Goal: Task Accomplishment & Management: Use online tool/utility

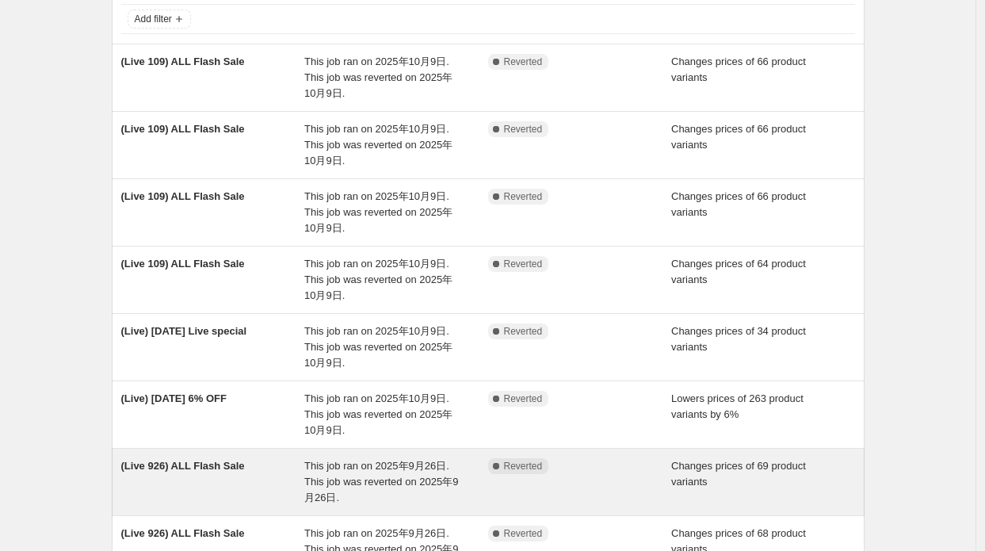
scroll to position [158, 0]
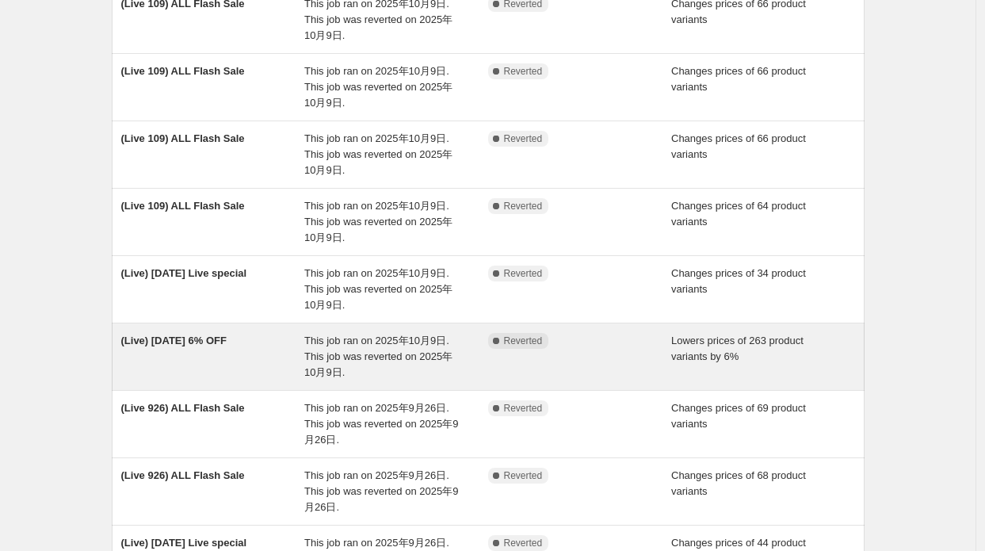
click at [187, 359] on div "(Live) [DATE] 6% OFF" at bounding box center [213, 357] width 184 height 48
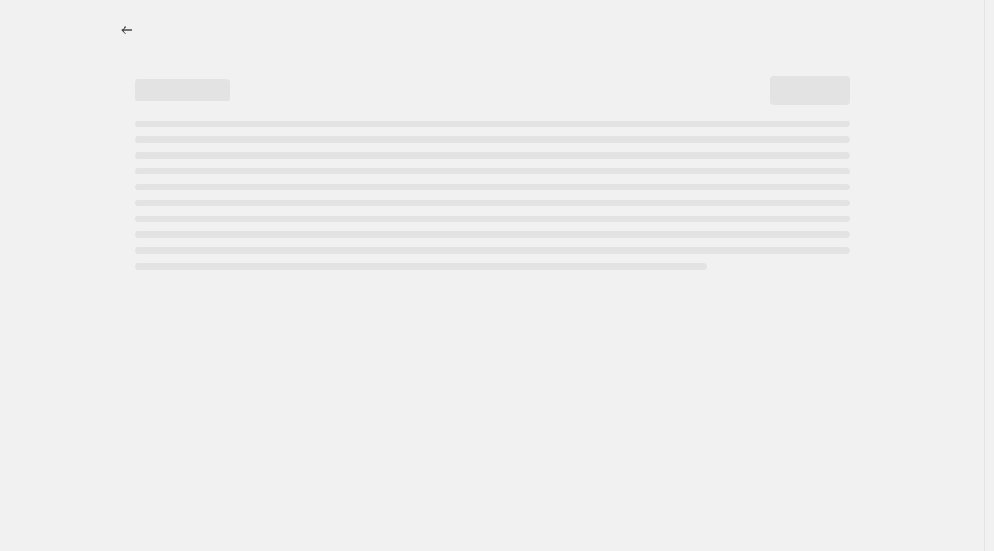
select select "percentage"
select select "collection"
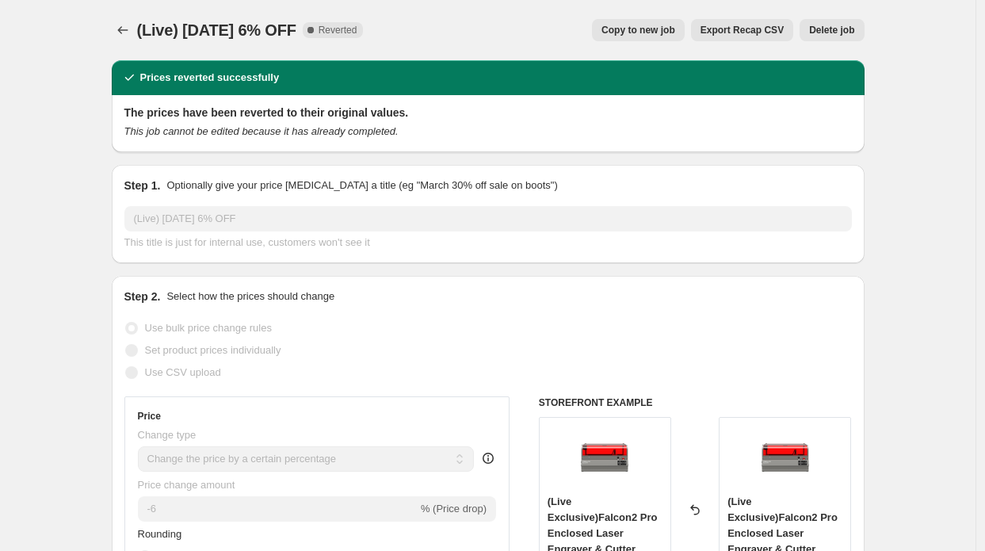
click at [653, 21] on button "Copy to new job" at bounding box center [638, 30] width 93 height 22
select select "percentage"
select select "collection"
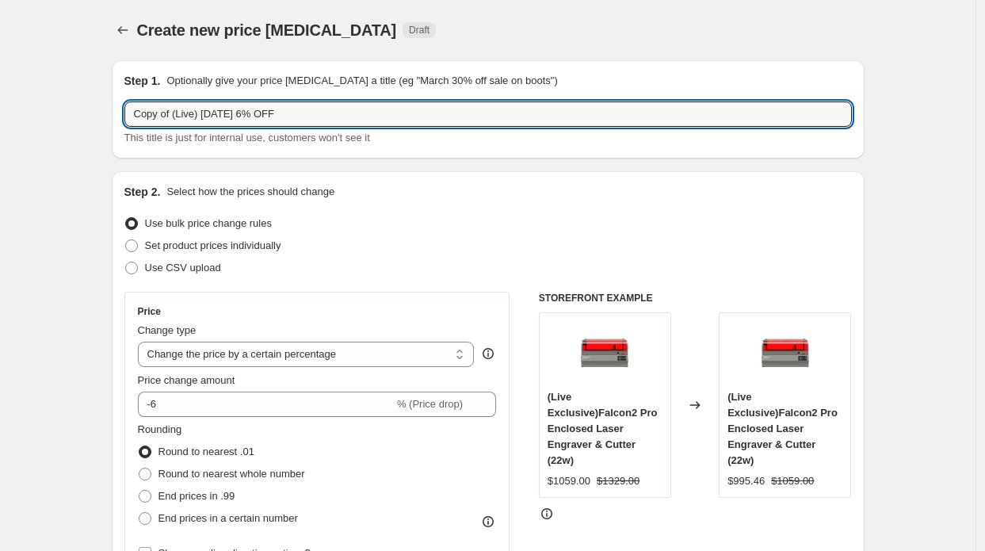
drag, startPoint x: 178, startPoint y: 116, endPoint x: 77, endPoint y: 116, distance: 100.6
click at [187, 113] on input "(Live) [DATE] 6% OFF" at bounding box center [487, 113] width 727 height 25
type input "(Live) [DATE] 6% OFF"
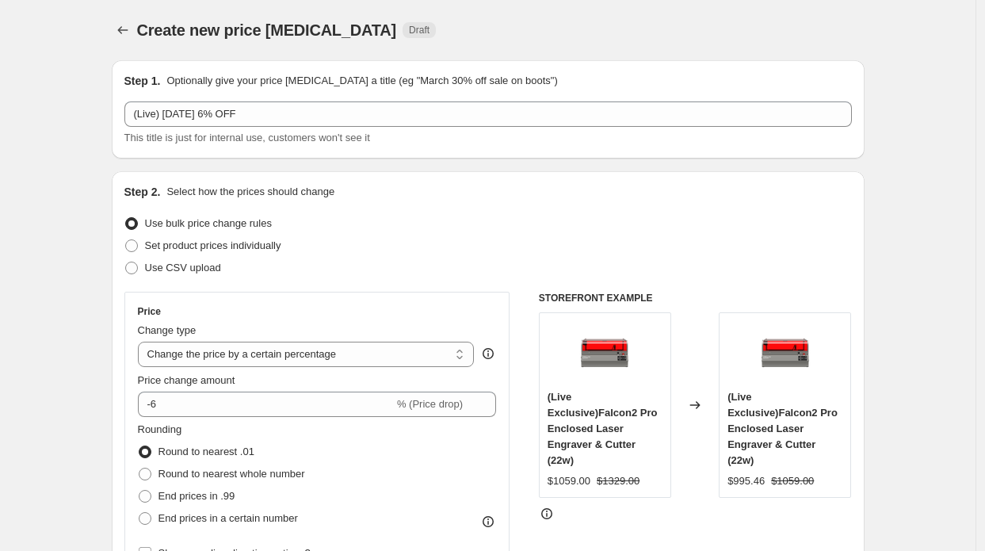
click at [123, 183] on div "Step 2. Select how the prices should change Use bulk price change rules Set pro…" at bounding box center [488, 449] width 753 height 556
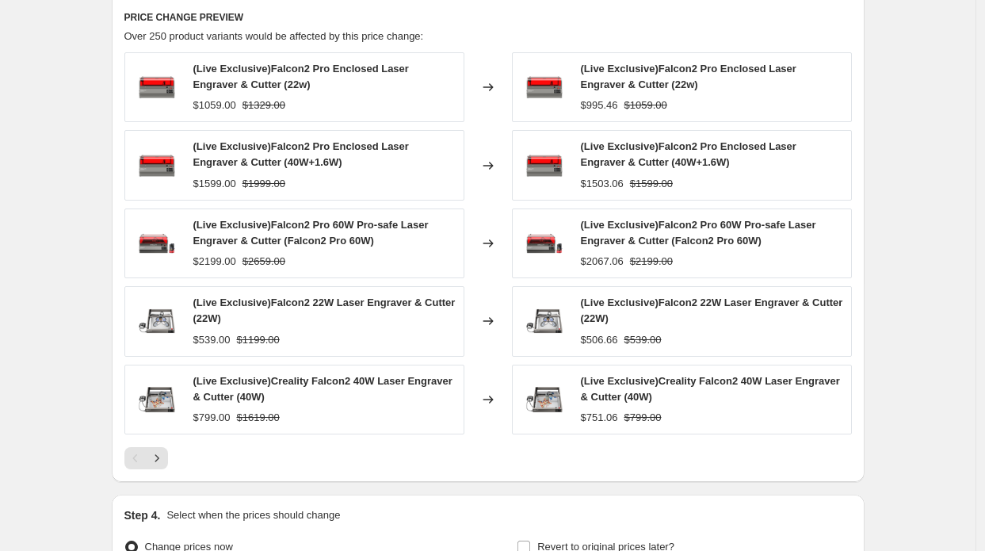
scroll to position [1233, 0]
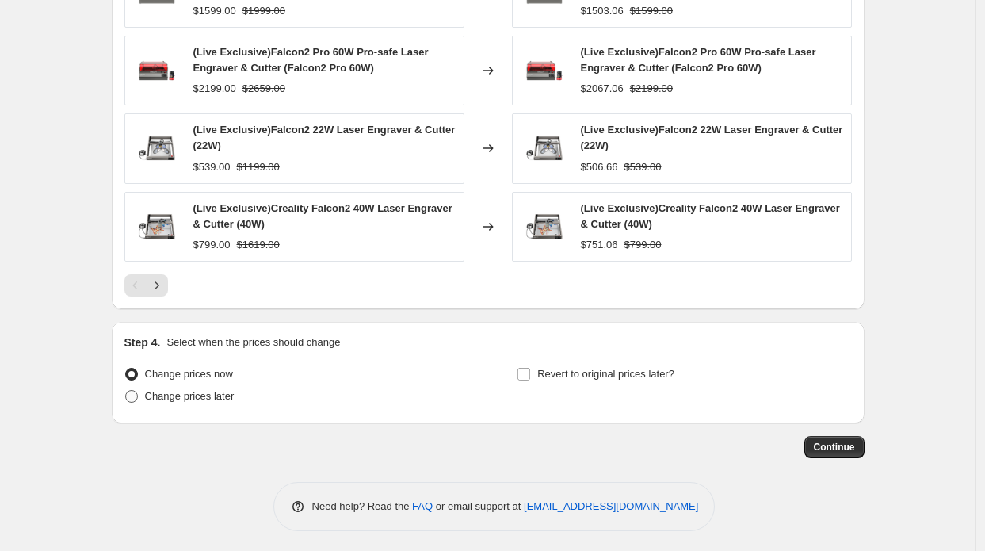
click at [209, 394] on span "Change prices later" at bounding box center [190, 396] width 90 height 12
click at [126, 391] on input "Change prices later" at bounding box center [125, 390] width 1 height 1
radio input "true"
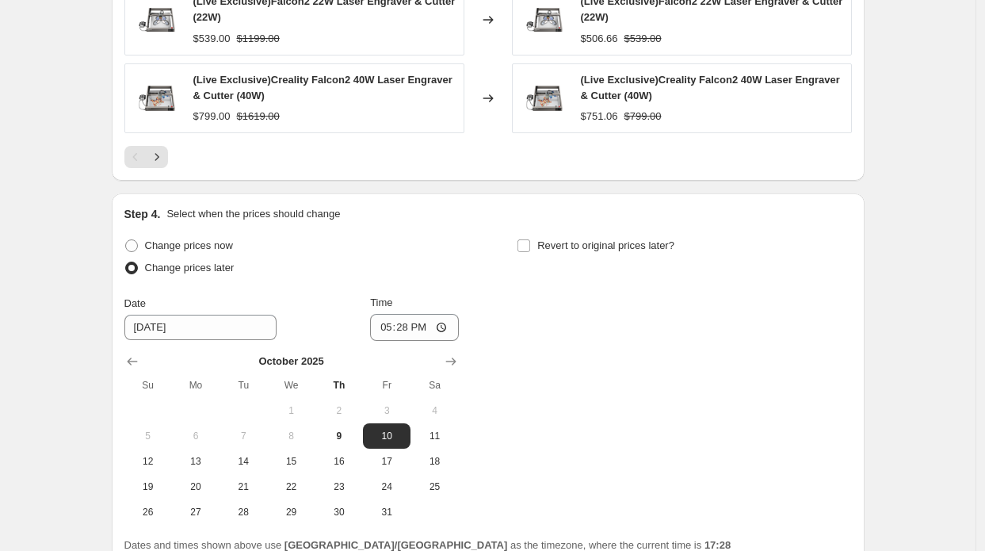
scroll to position [1504, 0]
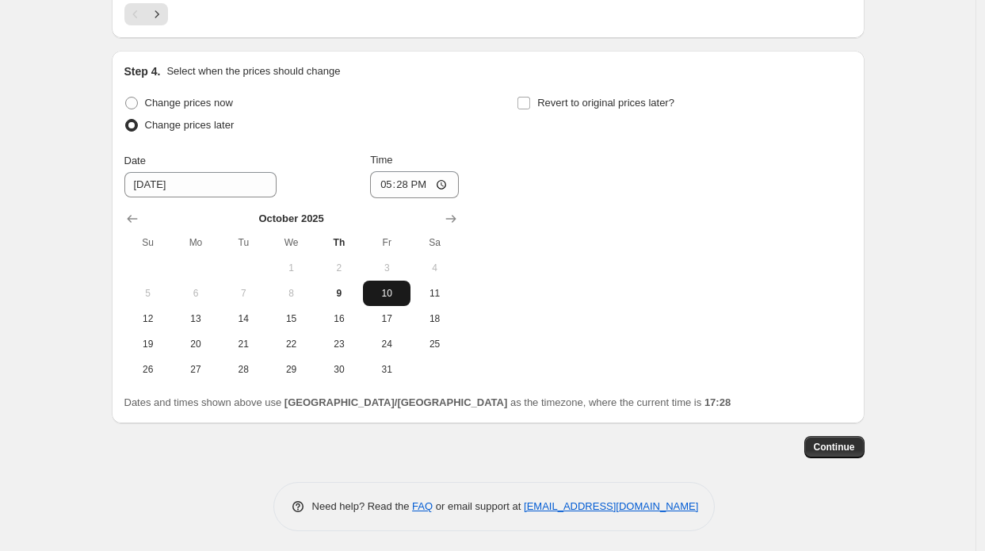
click at [388, 297] on button "10" at bounding box center [387, 293] width 48 height 25
click at [410, 183] on input "17:28" at bounding box center [414, 184] width 89 height 27
type input "08:15"
click at [596, 143] on div "Change prices now Change prices later Date [DATE] Time 08:[DATE] Mo Tu We Th Fr…" at bounding box center [487, 237] width 727 height 290
click at [582, 109] on label "Revert to original prices later?" at bounding box center [596, 103] width 158 height 22
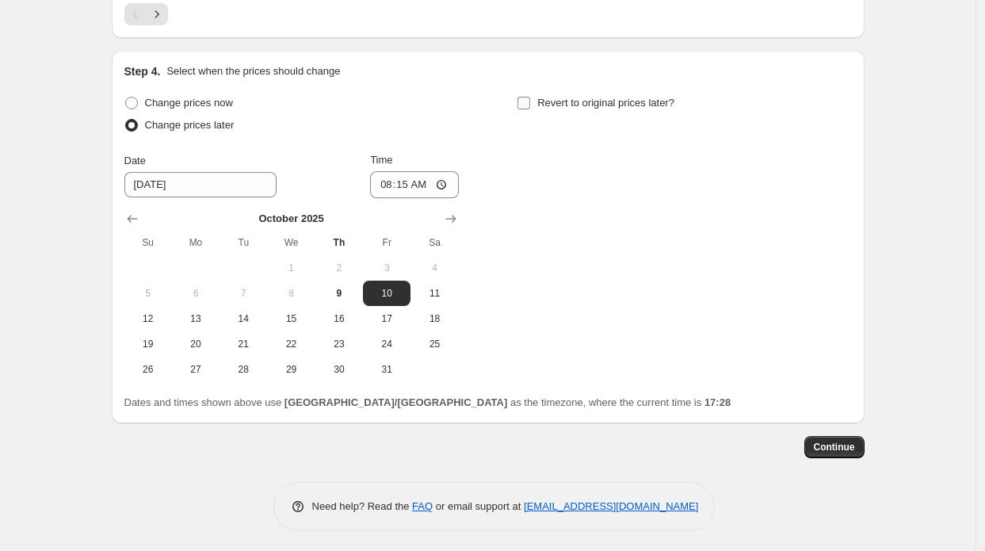
click at [530, 109] on input "Revert to original prices later?" at bounding box center [523, 103] width 13 height 13
checkbox input "true"
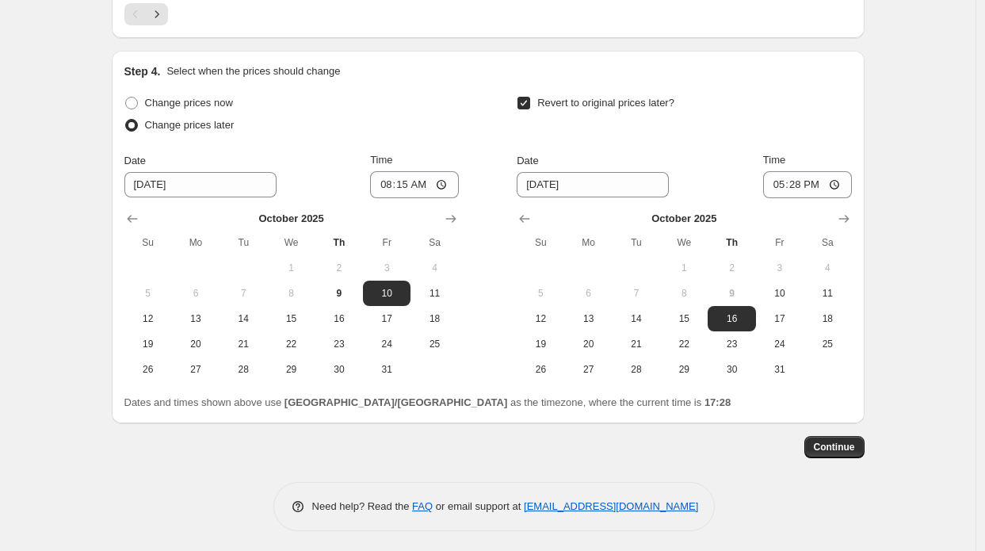
click at [739, 281] on button "9" at bounding box center [732, 293] width 48 height 25
click at [792, 292] on span "10" at bounding box center [779, 293] width 35 height 13
type input "[DATE]"
click at [807, 184] on input "17:28" at bounding box center [807, 184] width 89 height 27
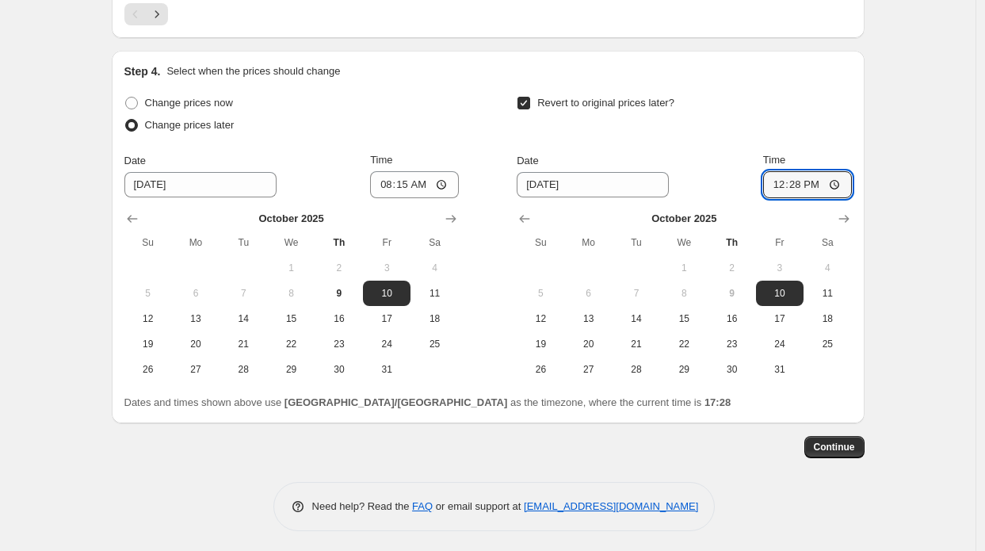
type input "12:01"
type input "12:45"
click at [846, 443] on span "Continue" at bounding box center [834, 447] width 41 height 13
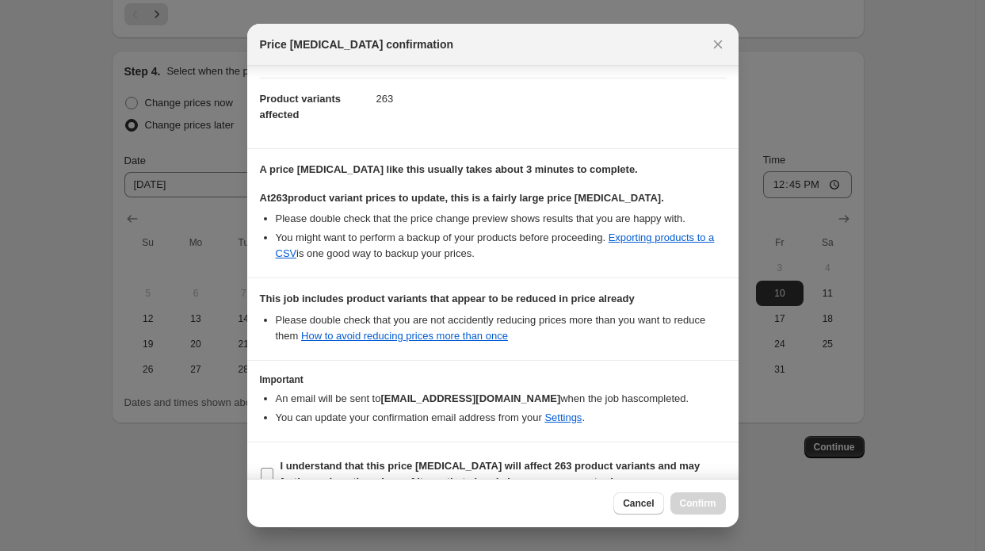
scroll to position [198, 0]
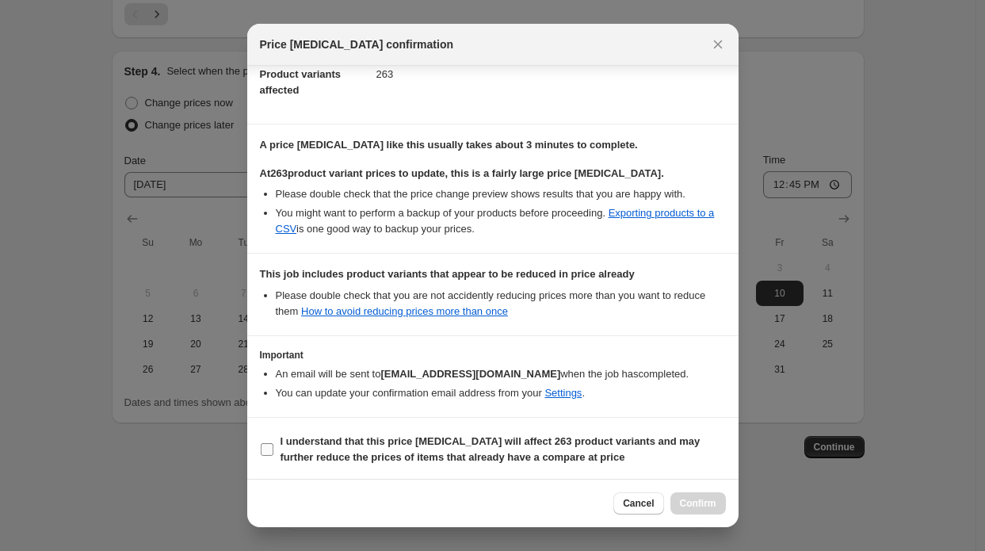
click at [365, 448] on span "I understand that this price [MEDICAL_DATA] will affect 263 product variants an…" at bounding box center [503, 449] width 445 height 32
click at [273, 448] on input "I understand that this price [MEDICAL_DATA] will affect 263 product variants an…" at bounding box center [267, 449] width 13 height 13
checkbox input "true"
click at [696, 495] on button "Confirm" at bounding box center [697, 503] width 55 height 22
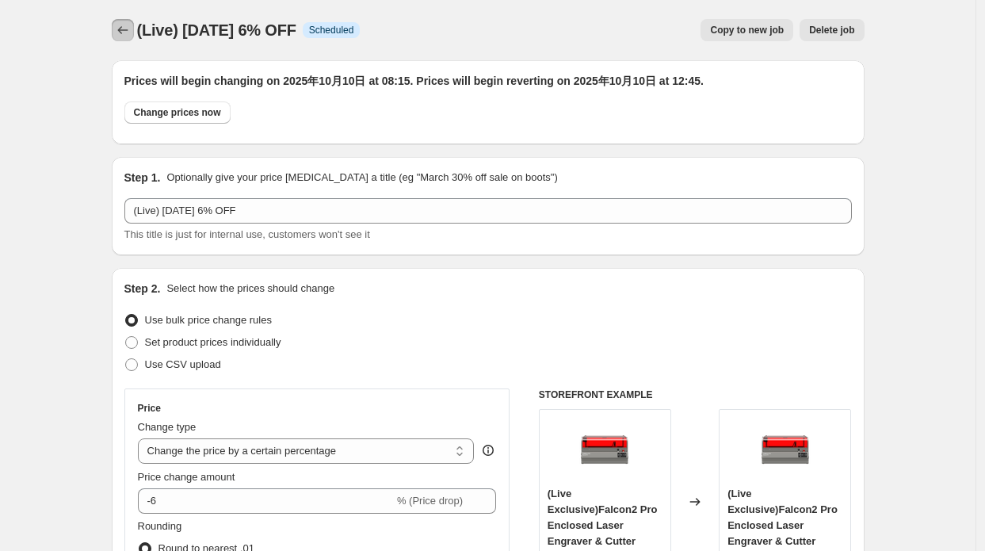
click at [127, 28] on icon "Price change jobs" at bounding box center [123, 30] width 16 height 16
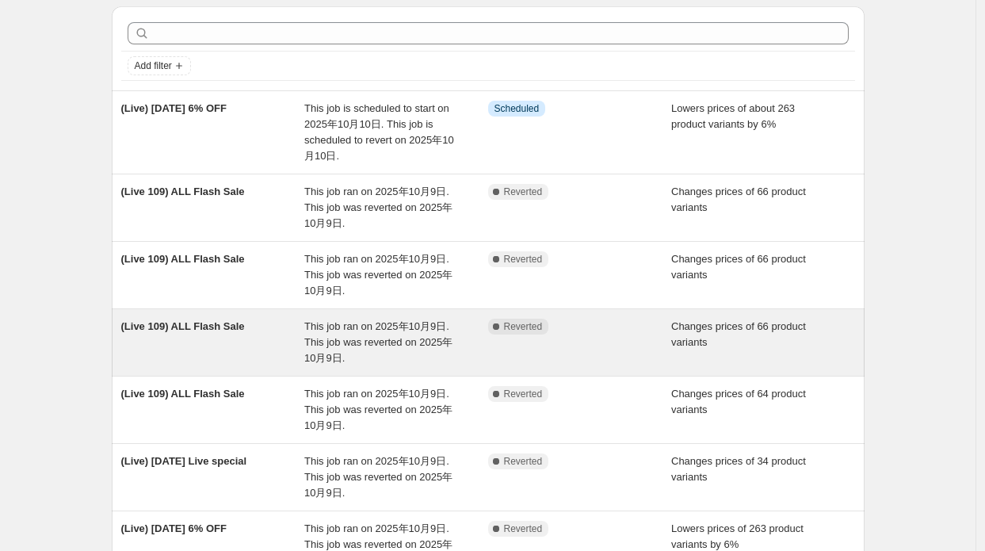
scroll to position [79, 0]
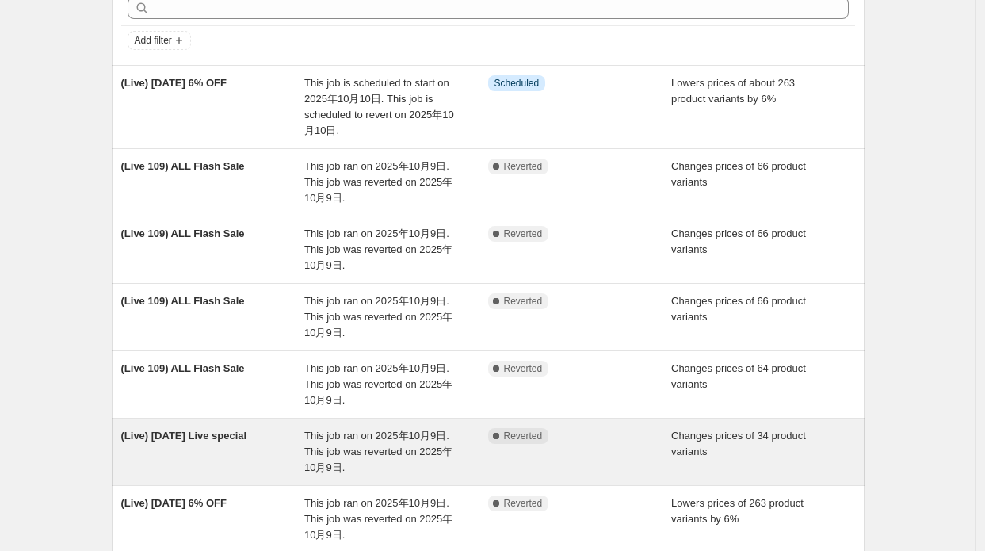
click at [263, 440] on div "(Live) [DATE] Live special" at bounding box center [213, 452] width 184 height 48
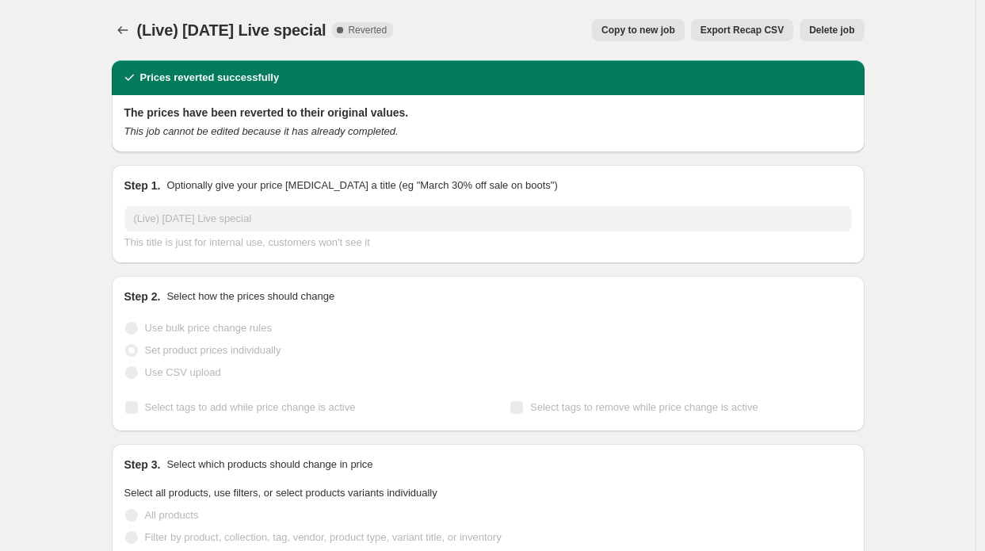
click at [648, 31] on span "Copy to new job" at bounding box center [638, 30] width 74 height 13
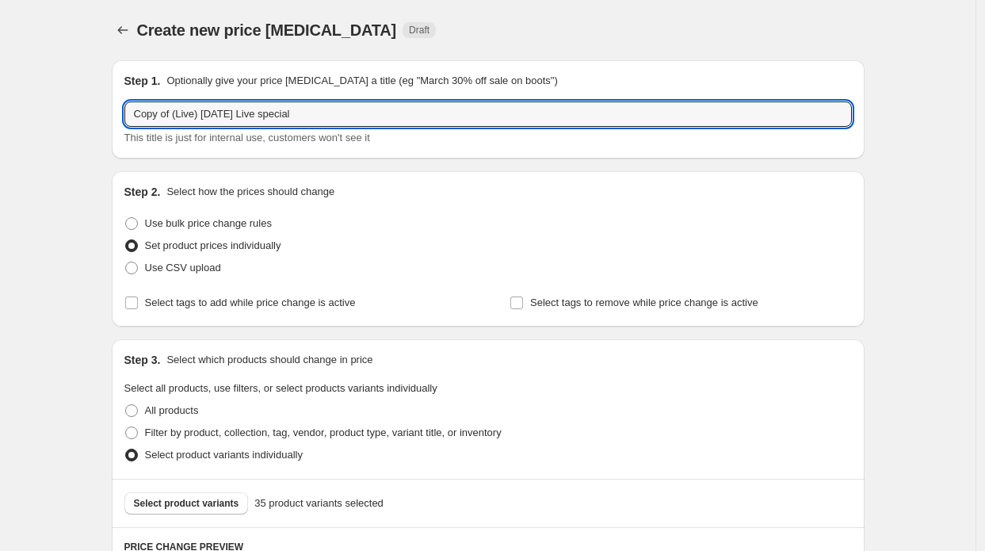
drag, startPoint x: 174, startPoint y: 116, endPoint x: 2, endPoint y: 110, distance: 172.9
click at [191, 113] on input "(Live) [DATE] Live special" at bounding box center [487, 113] width 727 height 25
click at [190, 113] on input "(Live) [DATE] Live special" at bounding box center [487, 113] width 727 height 25
click at [187, 113] on input "(Live) [DATE] Live special" at bounding box center [487, 113] width 727 height 25
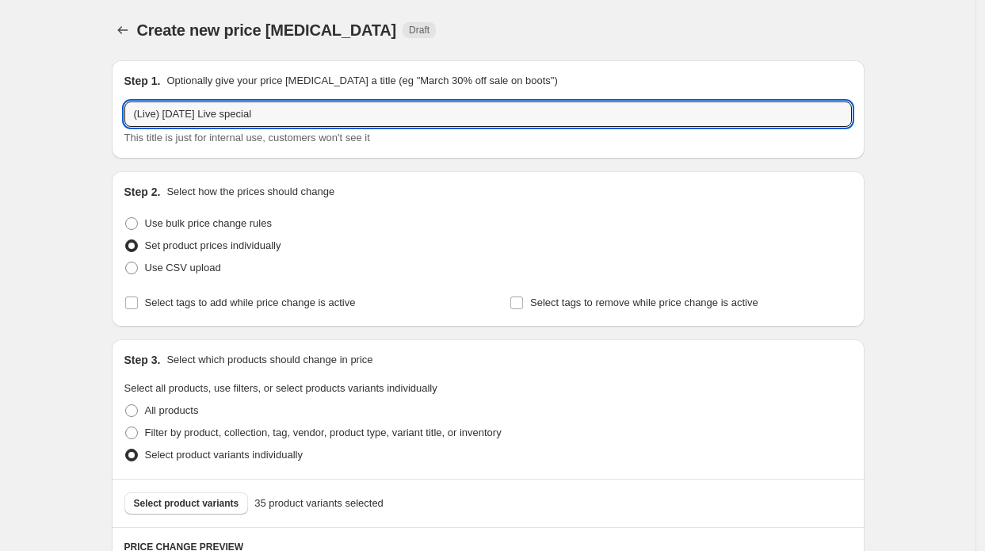
type input "(Live) [DATE] Live special"
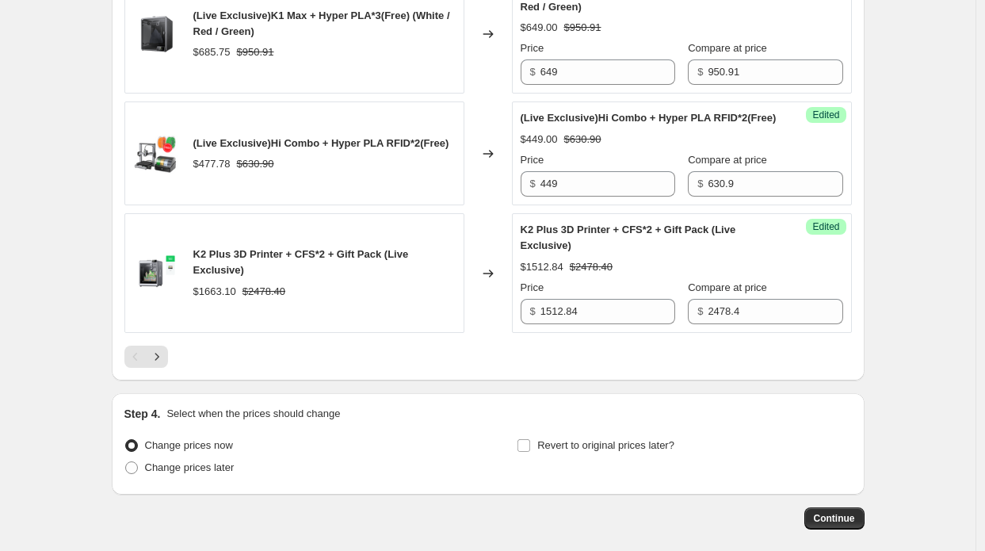
scroll to position [2789, 0]
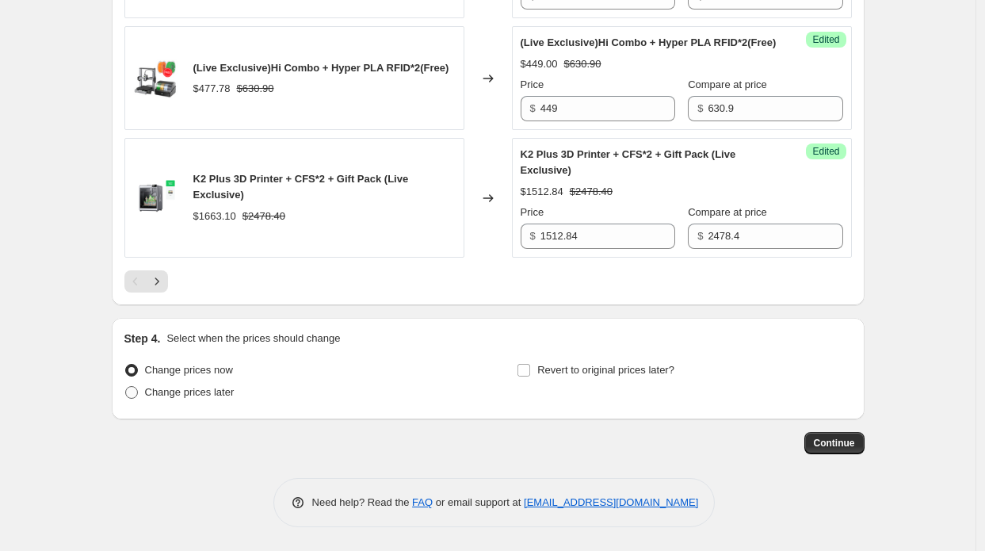
click at [194, 391] on span "Change prices later" at bounding box center [190, 392] width 90 height 12
click at [126, 387] on input "Change prices later" at bounding box center [125, 386] width 1 height 1
radio input "true"
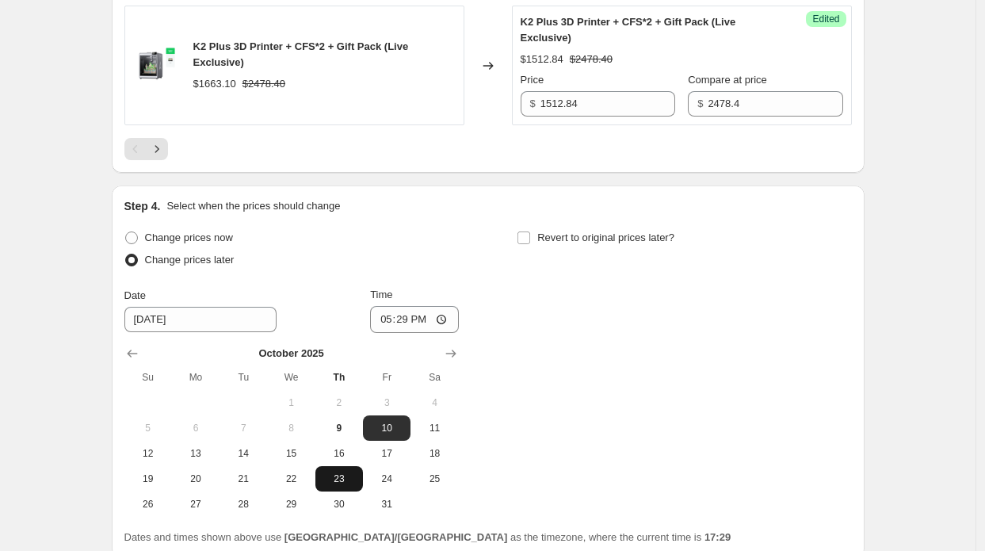
scroll to position [3027, 0]
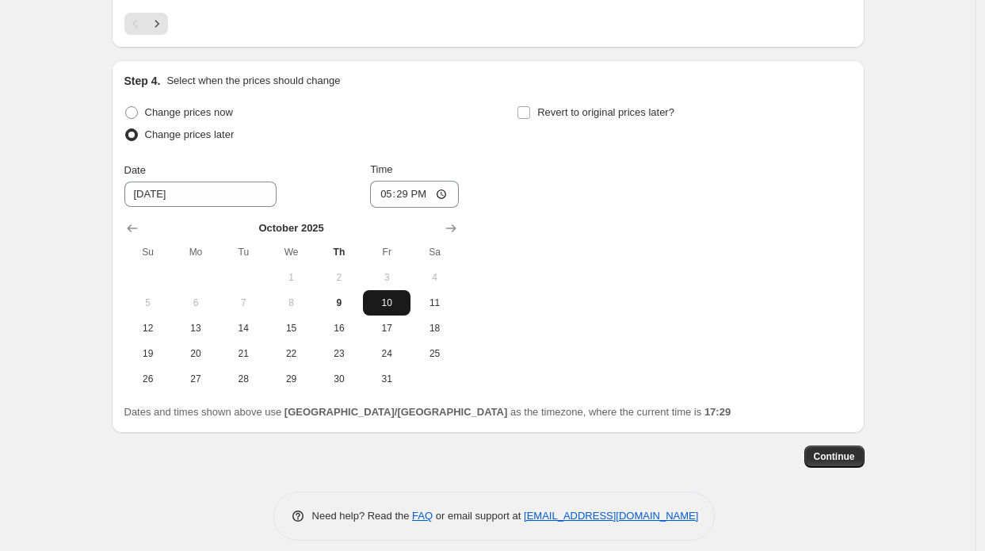
click at [377, 309] on span "10" at bounding box center [386, 302] width 35 height 13
click at [410, 208] on input "17:29" at bounding box center [414, 194] width 89 height 27
type input "09:04"
type input "09:08"
type input "08:15"
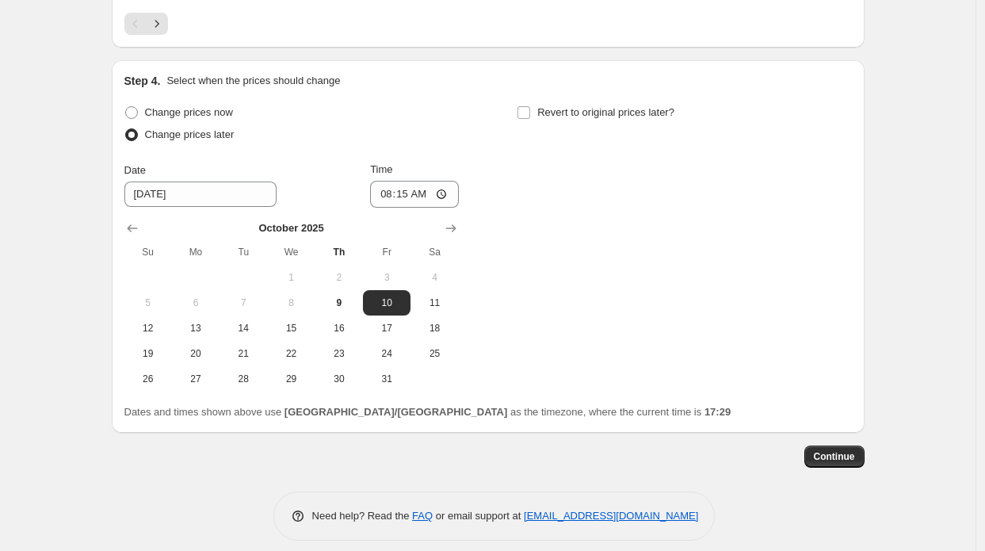
click at [585, 120] on div "Step 4. Select when the prices should change Change prices now Change prices la…" at bounding box center [487, 246] width 727 height 347
click at [580, 118] on span "Revert to original prices later?" at bounding box center [605, 112] width 137 height 12
click at [530, 119] on input "Revert to original prices later?" at bounding box center [523, 112] width 13 height 13
checkbox input "true"
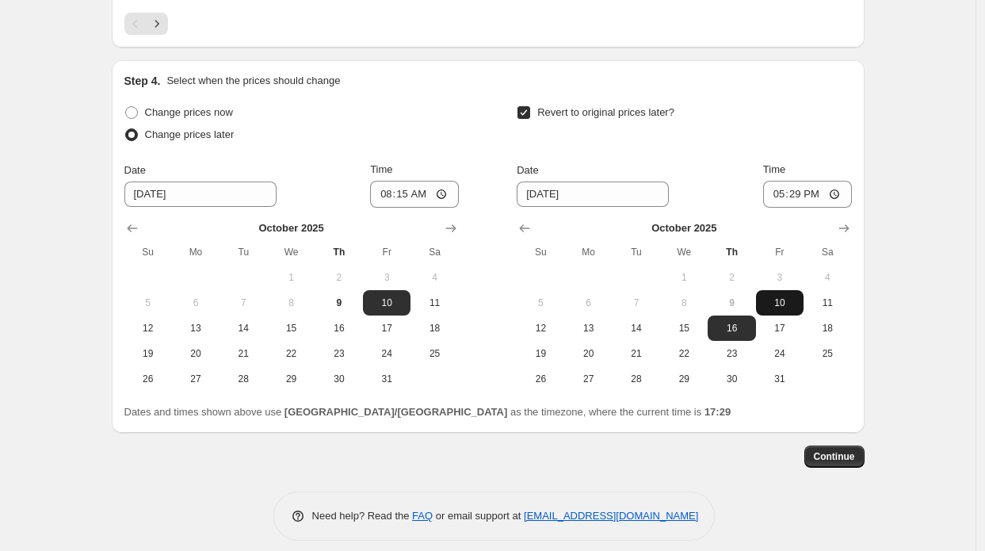
drag, startPoint x: 770, startPoint y: 330, endPoint x: 785, endPoint y: 256, distance: 75.8
click at [770, 315] on button "10" at bounding box center [780, 302] width 48 height 25
type input "[DATE]"
click at [804, 208] on input "17:29" at bounding box center [807, 194] width 89 height 27
type input "12:45"
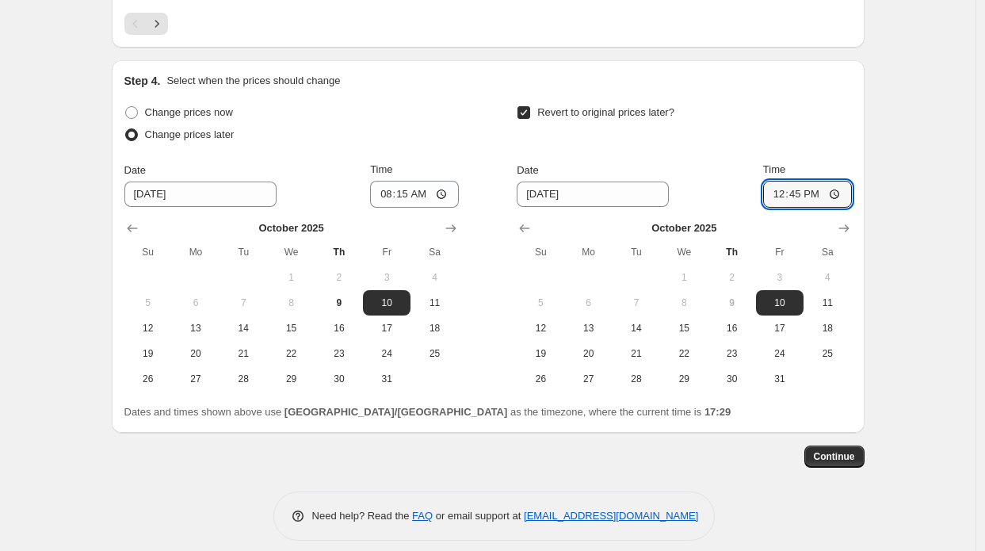
drag, startPoint x: 910, startPoint y: 128, endPoint x: 849, endPoint y: 154, distance: 66.4
click at [843, 463] on span "Continue" at bounding box center [834, 456] width 41 height 13
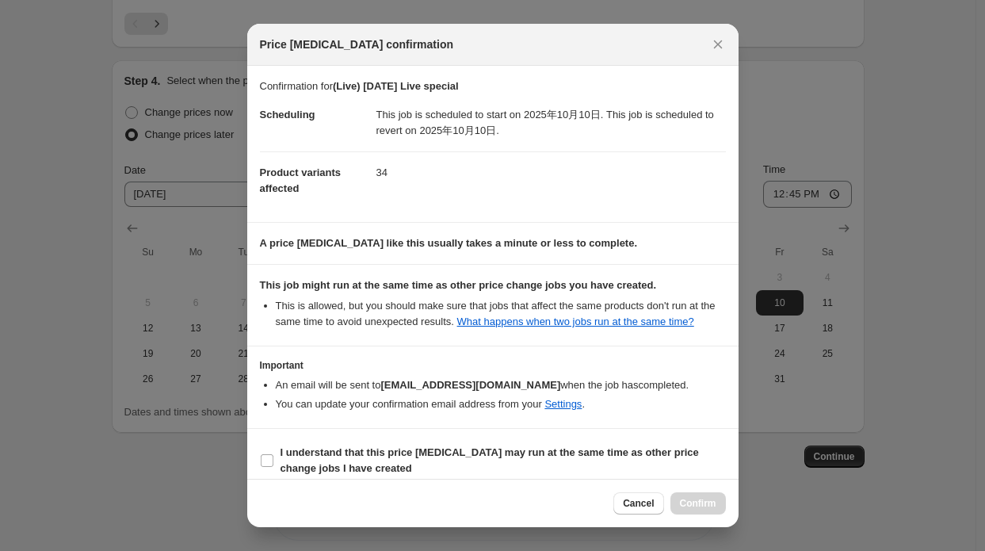
click at [529, 498] on div "Cancel Confirm" at bounding box center [493, 503] width 466 height 22
click at [540, 474] on span "I understand that this price [MEDICAL_DATA] may run at the same time as other p…" at bounding box center [503, 461] width 445 height 32
click at [273, 467] on input "I understand that this price [MEDICAL_DATA] may run at the same time as other p…" at bounding box center [267, 460] width 13 height 13
checkbox input "true"
click at [693, 504] on span "Confirm" at bounding box center [698, 503] width 36 height 13
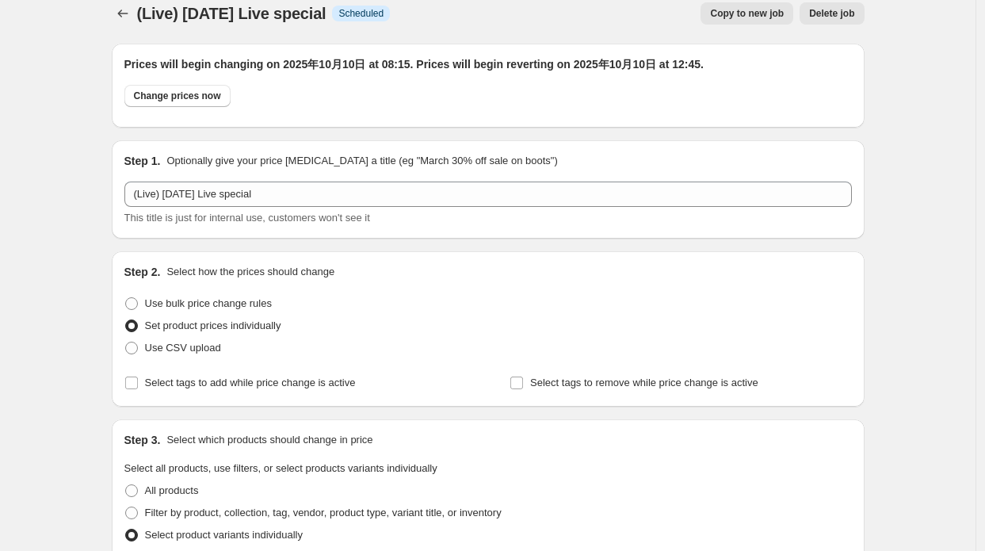
scroll to position [16, 0]
click at [119, 9] on icon "Price change jobs" at bounding box center [123, 14] width 16 height 16
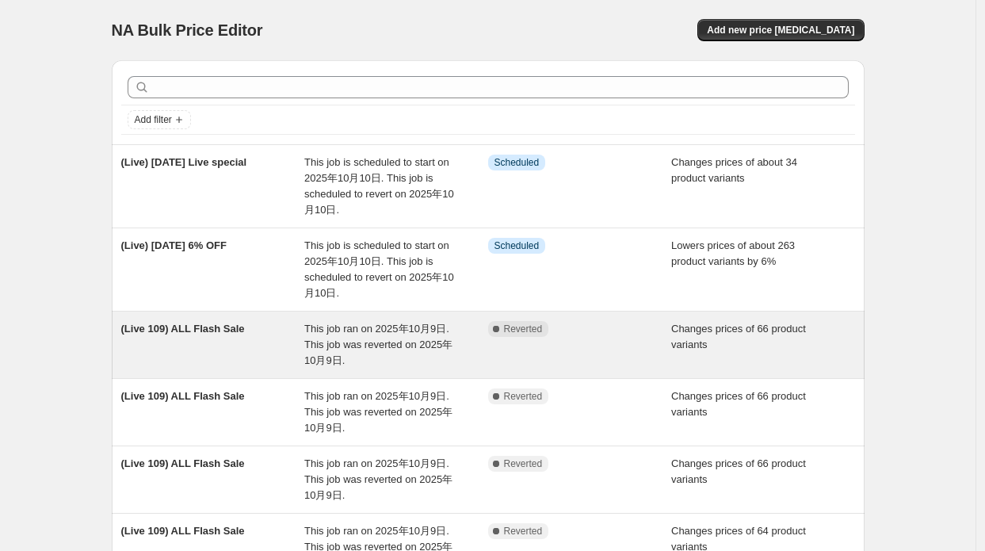
click at [393, 330] on span "This job ran on 2025年10月9日. This job was reverted on 2025年10月9日." at bounding box center [378, 345] width 148 height 44
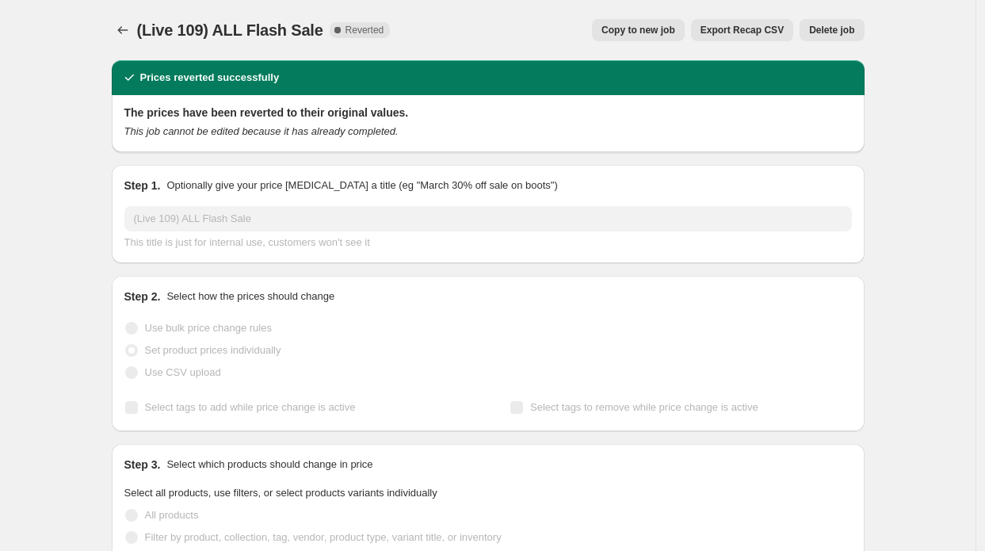
click at [647, 47] on div "(Live 109) ALL Flash Sale. This page is ready (Live 109) ALL Flash Sale Complet…" at bounding box center [488, 30] width 753 height 60
click at [656, 32] on span "Copy to new job" at bounding box center [638, 30] width 74 height 13
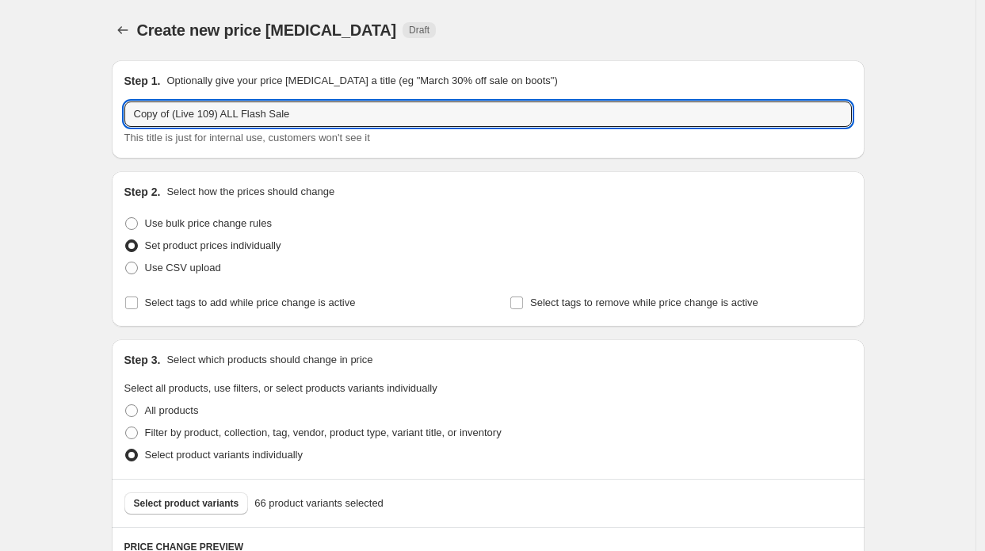
drag, startPoint x: 178, startPoint y: 114, endPoint x: 6, endPoint y: 61, distance: 179.2
click at [178, 115] on input "(Live 109) ALL Flash Sale" at bounding box center [487, 113] width 727 height 25
type input "(Live 1010) ALL Flash Sale"
drag, startPoint x: 102, startPoint y: 128, endPoint x: 110, endPoint y: 143, distance: 17.7
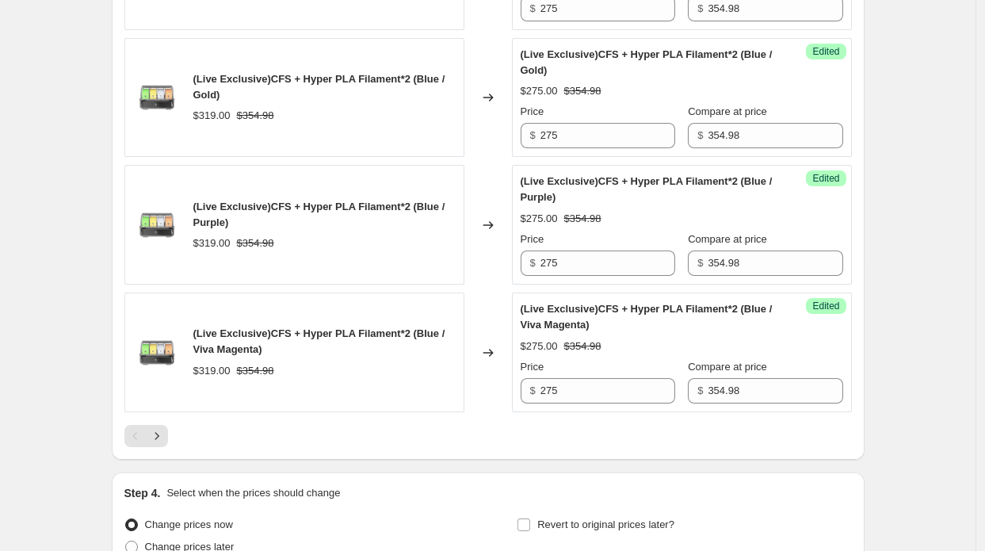
scroll to position [2837, 0]
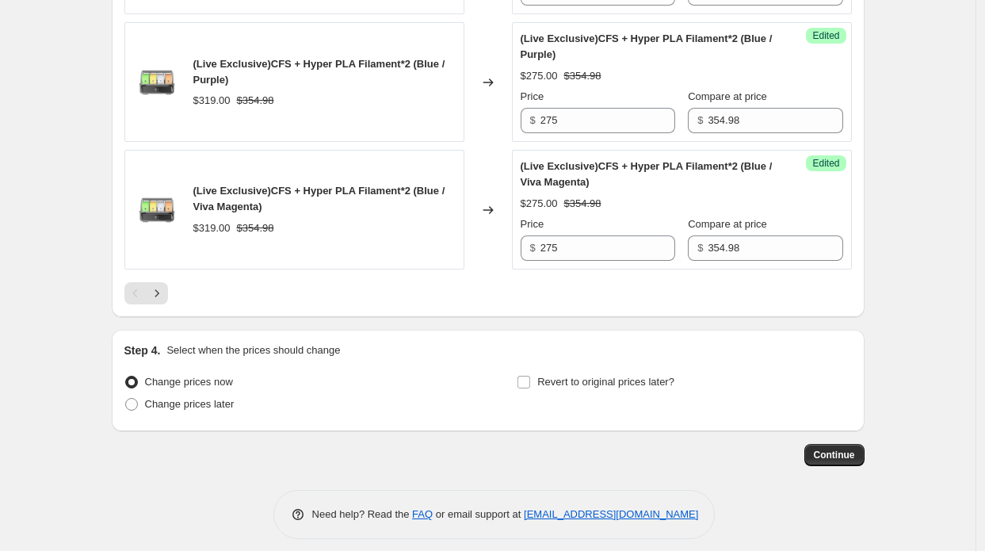
click at [168, 405] on div "Change prices now Change prices later" at bounding box center [291, 395] width 334 height 48
click at [181, 398] on span "Change prices later" at bounding box center [190, 404] width 90 height 12
click at [126, 398] on input "Change prices later" at bounding box center [125, 398] width 1 height 1
radio input "true"
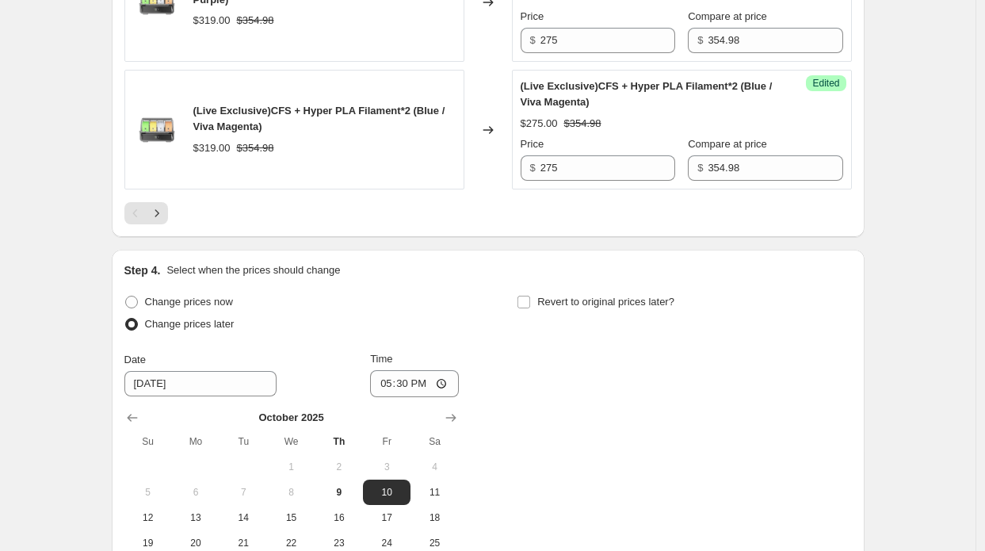
scroll to position [2996, 0]
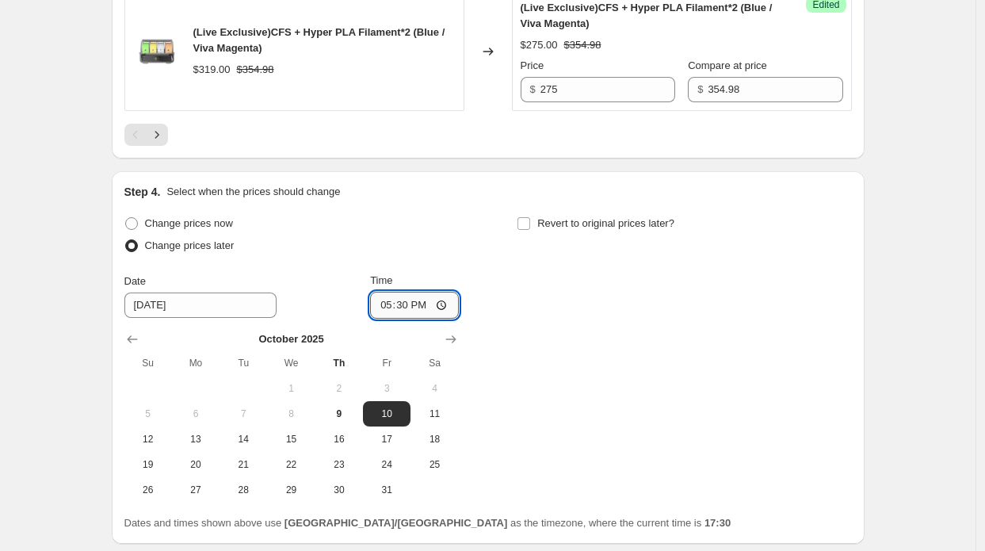
click at [401, 298] on input "17:30" at bounding box center [414, 305] width 89 height 27
type input "08:01"
type input "10:00"
click at [630, 217] on span "Revert to original prices later?" at bounding box center [605, 223] width 137 height 12
click at [530, 217] on input "Revert to original prices later?" at bounding box center [523, 223] width 13 height 13
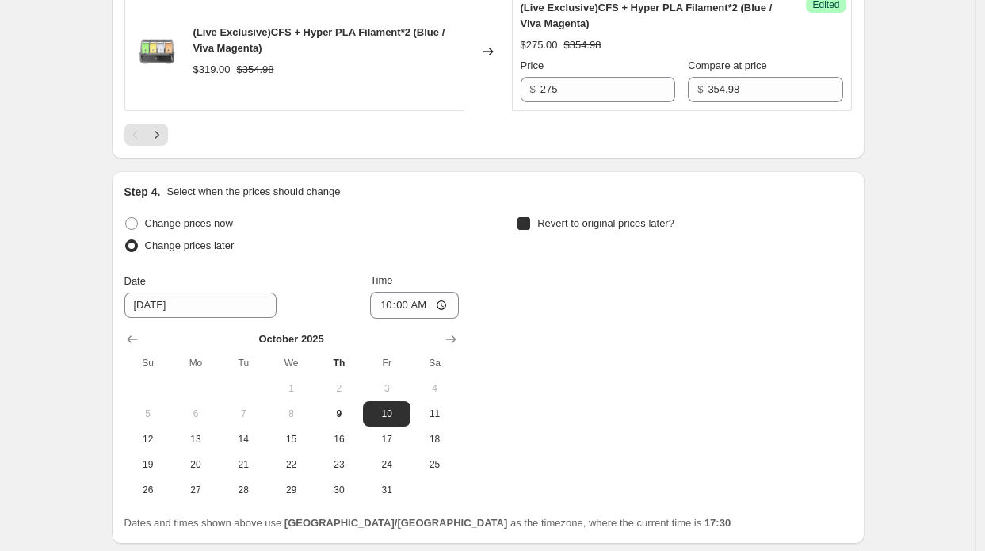
checkbox input "true"
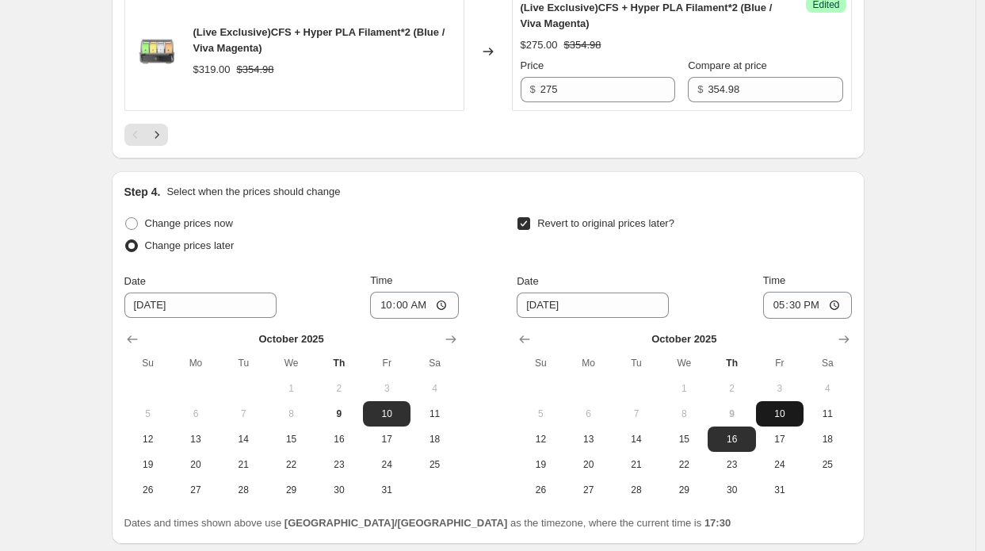
click at [781, 407] on span "10" at bounding box center [779, 413] width 35 height 13
type input "[DATE]"
click at [796, 292] on input "17:30" at bounding box center [807, 305] width 89 height 27
type input "12:30"
click at [810, 292] on input "12:11" at bounding box center [807, 305] width 89 height 27
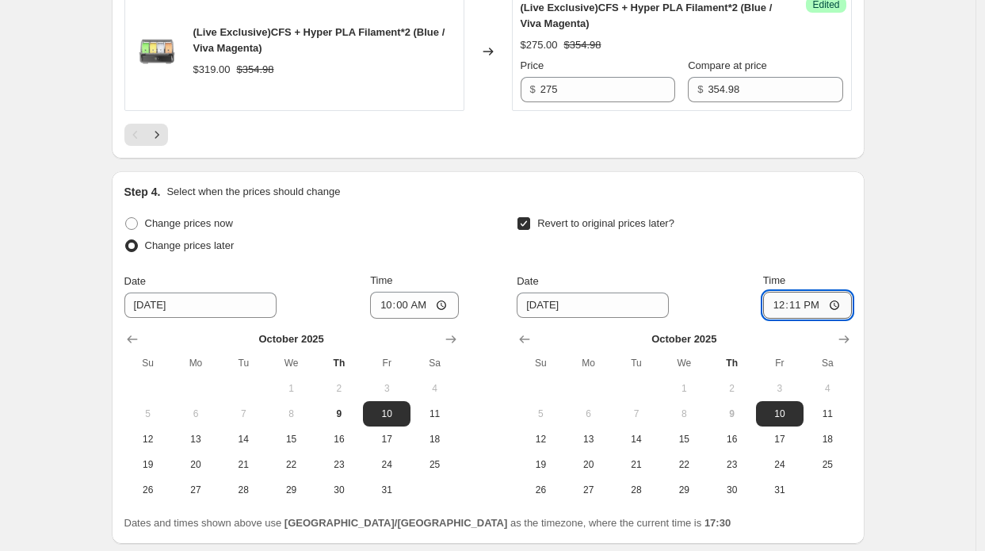
click at [810, 292] on input "12:11" at bounding box center [807, 305] width 89 height 27
click at [811, 294] on input "12:11" at bounding box center [807, 305] width 89 height 27
click at [808, 294] on input "12:11" at bounding box center [807, 305] width 89 height 27
type input "10:30"
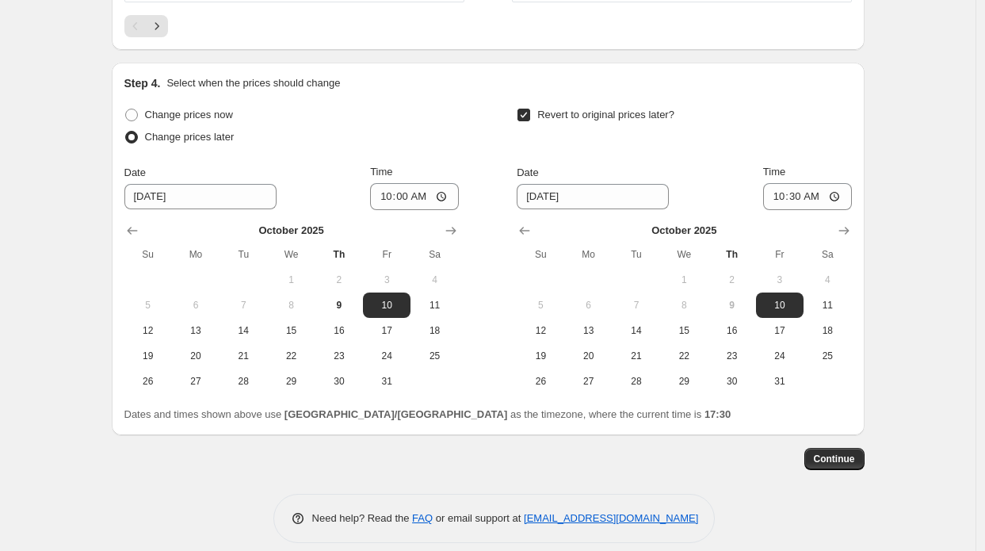
scroll to position [3108, 0]
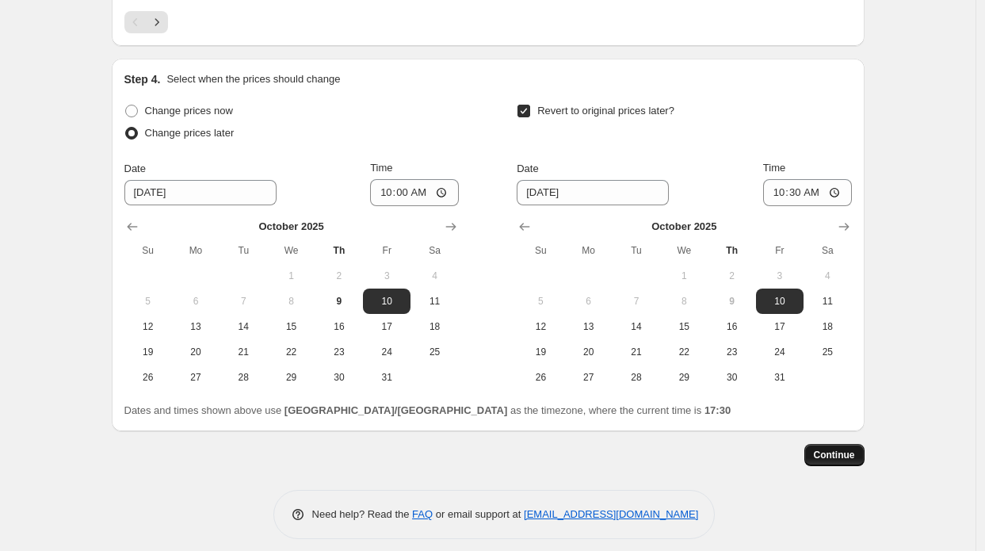
click at [849, 449] on span "Continue" at bounding box center [834, 455] width 41 height 13
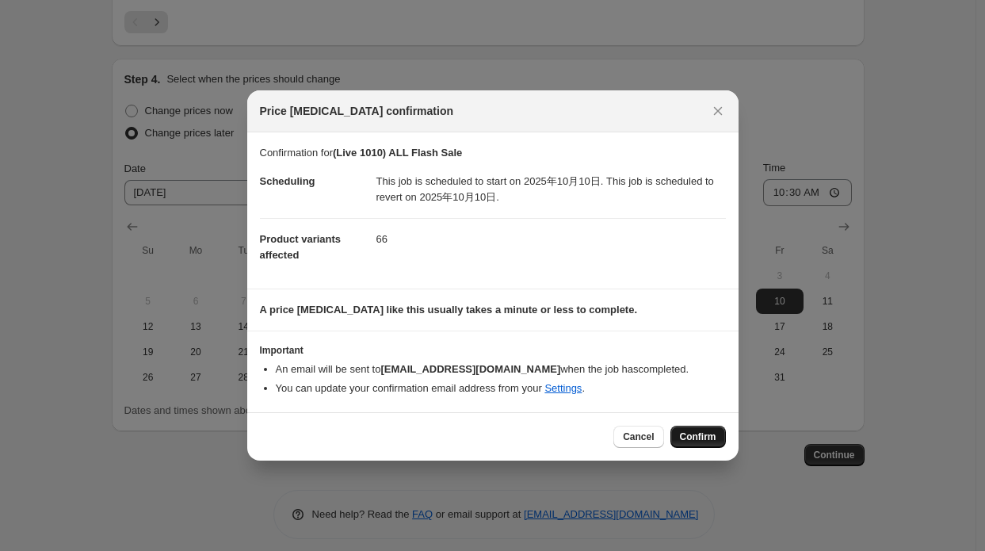
click at [707, 436] on span "Confirm" at bounding box center [698, 436] width 36 height 13
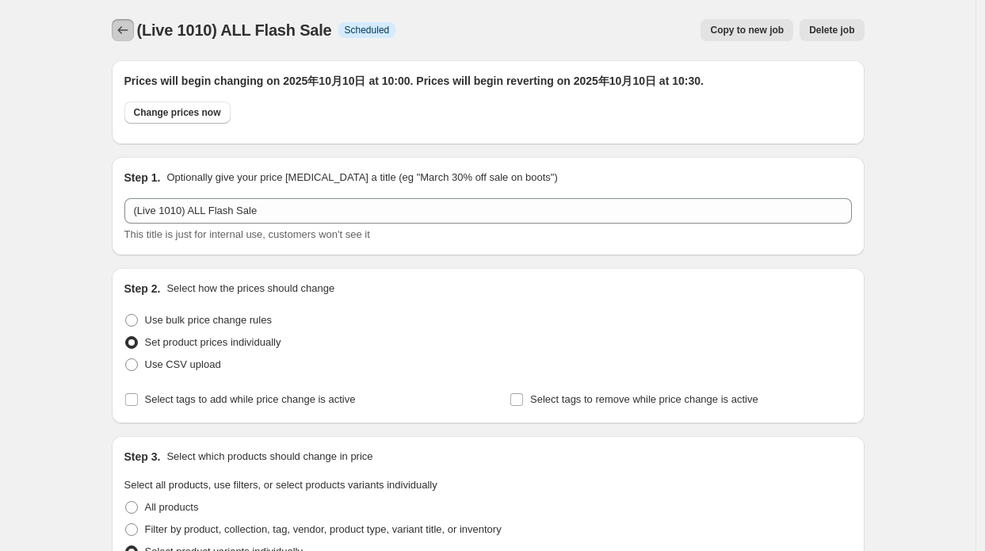
click at [131, 25] on icon "Price change jobs" at bounding box center [123, 30] width 16 height 16
